Goal: Communication & Community: Answer question/provide support

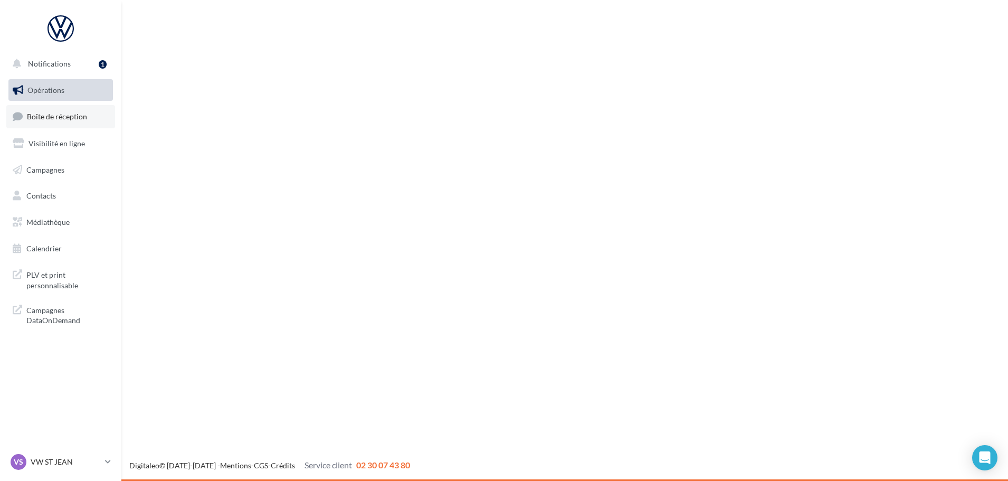
click at [68, 123] on link "Boîte de réception" at bounding box center [60, 116] width 109 height 23
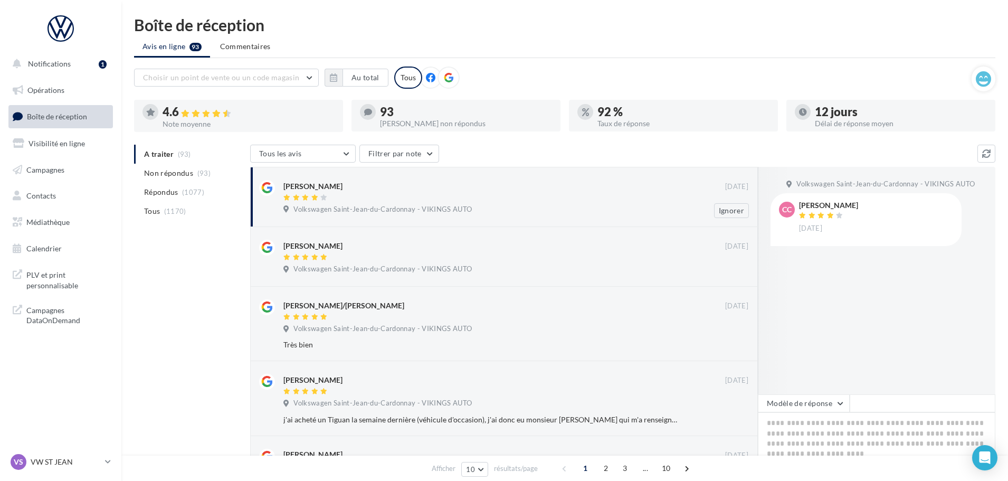
click at [452, 205] on span "Volkswagen Saint-Jean-du-Cardonnay - VIKINGS AUTO" at bounding box center [383, 210] width 178 height 10
click at [817, 401] on button "Modèle de réponse" at bounding box center [804, 403] width 92 height 18
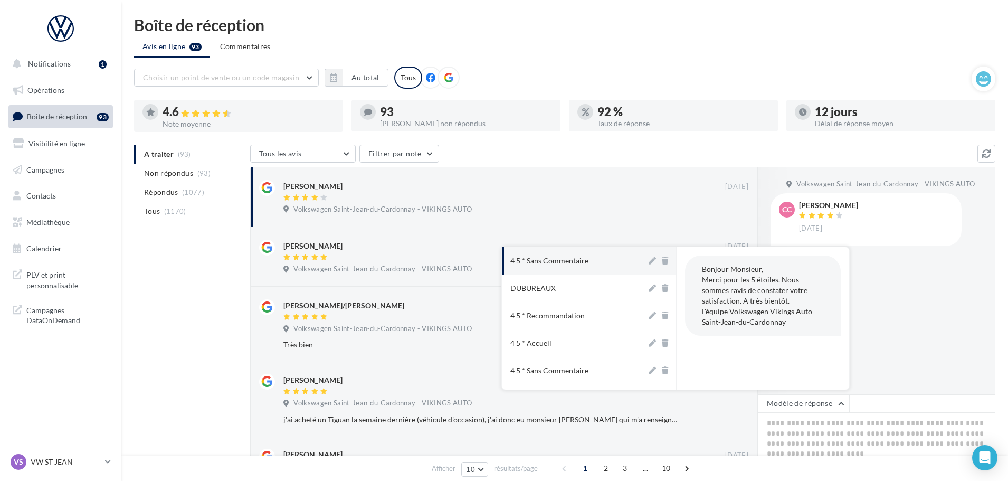
click at [567, 267] on button "4 5 * Sans Commentaire" at bounding box center [574, 260] width 145 height 27
type textarea "**********"
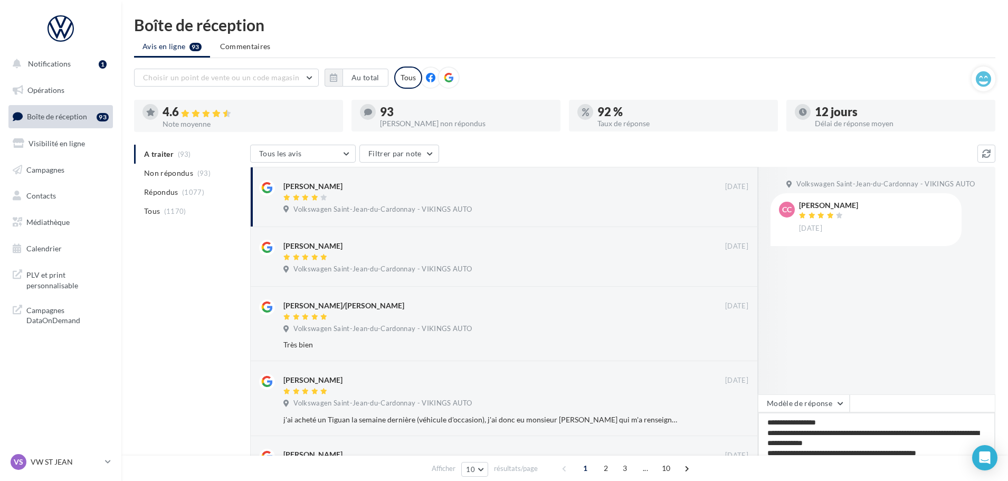
scroll to position [53, 0]
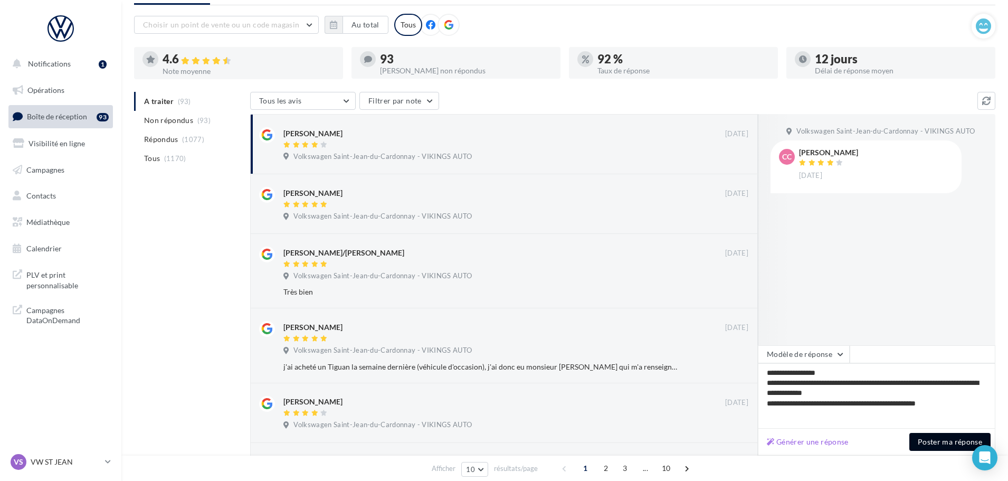
click at [927, 448] on button "Poster ma réponse" at bounding box center [950, 442] width 81 height 18
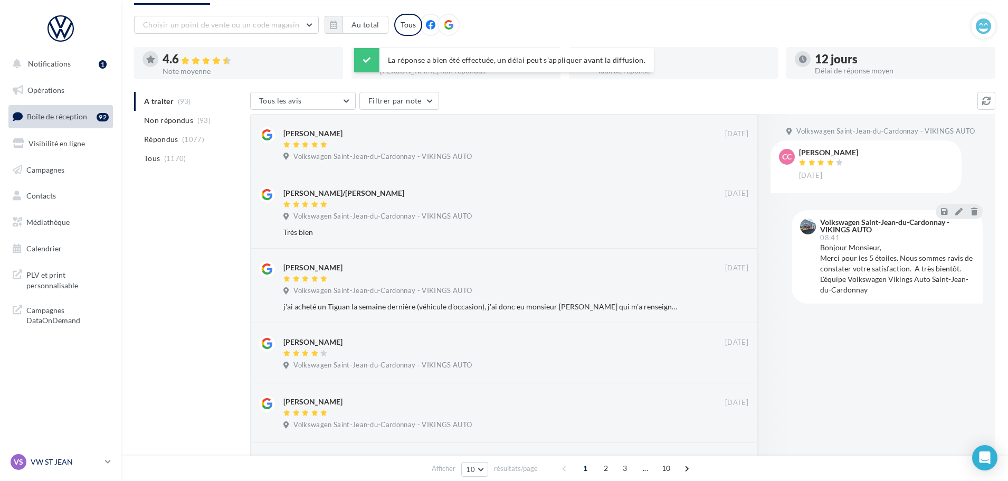
click at [64, 460] on p "VW ST JEAN" at bounding box center [66, 462] width 70 height 11
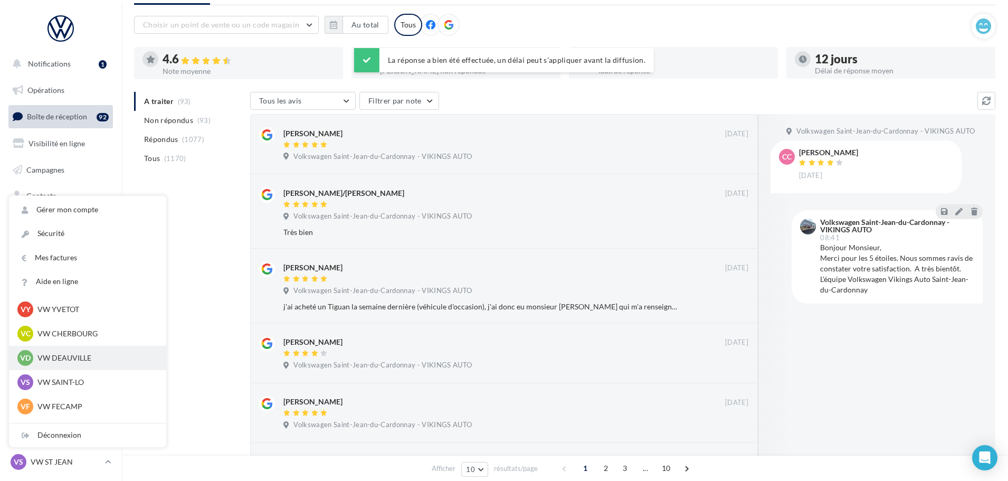
click at [80, 358] on p "VW DEAUVILLE" at bounding box center [95, 358] width 116 height 11
